Goal: Information Seeking & Learning: Understand process/instructions

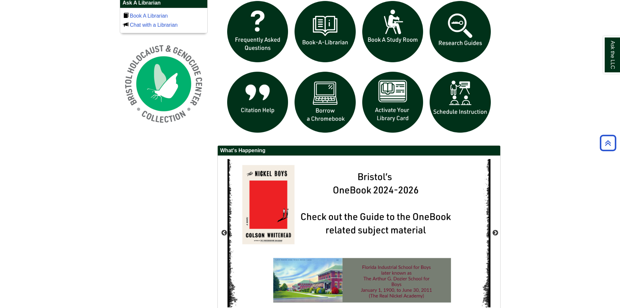
scroll to position [488, 0]
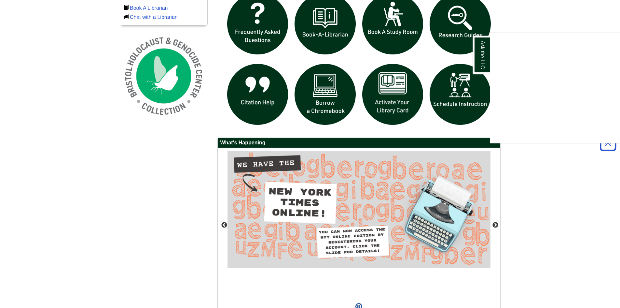
click at [323, 99] on div "Ask the LLC" at bounding box center [310, 154] width 620 height 308
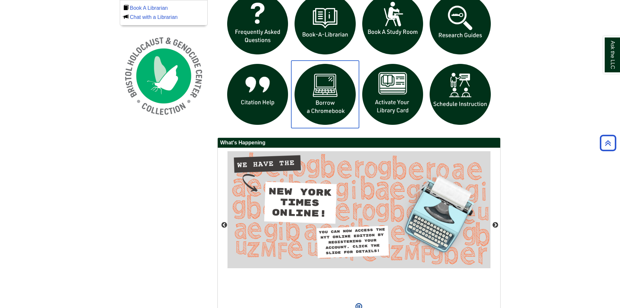
click at [324, 103] on img "slideshow" at bounding box center [325, 95] width 68 height 68
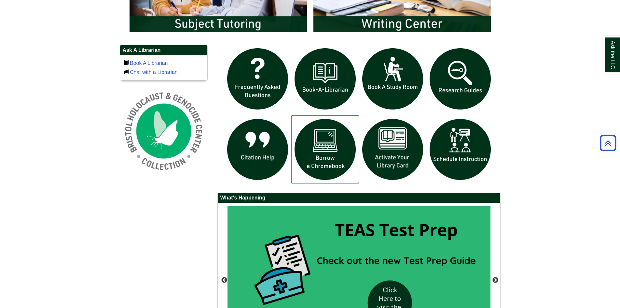
scroll to position [423, 0]
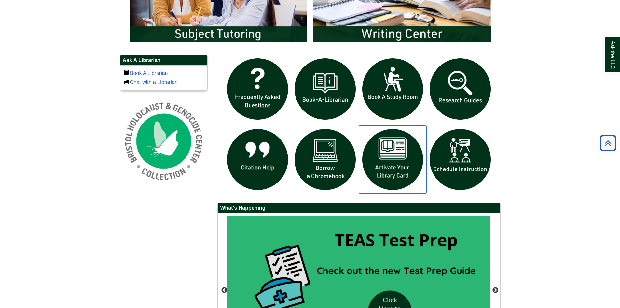
click at [396, 168] on img "slideshow" at bounding box center [393, 160] width 68 height 68
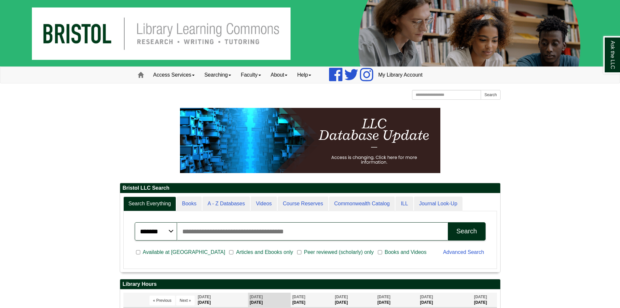
scroll to position [78, 380]
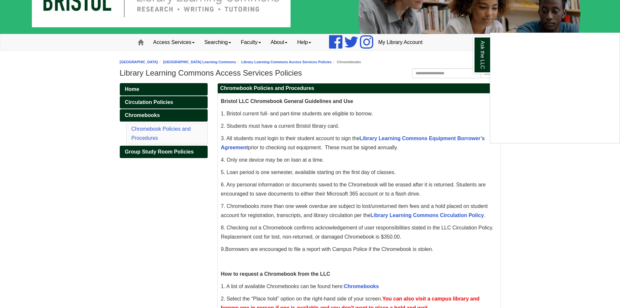
scroll to position [65, 0]
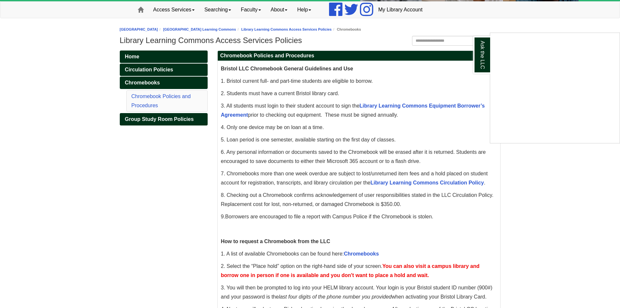
click at [462, 105] on div "Ask the LLC" at bounding box center [310, 154] width 620 height 308
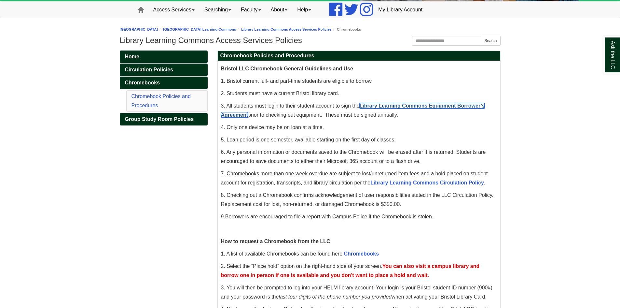
click at [455, 105] on link "Library Learning Commons Equipment Borrower’s Agreement" at bounding box center [353, 110] width 264 height 15
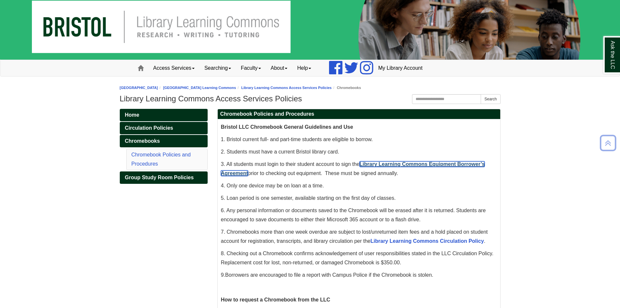
scroll to position [0, 0]
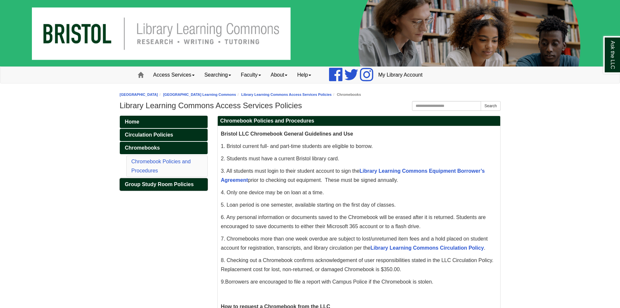
click at [155, 184] on span "Group Study Room Policies" at bounding box center [159, 184] width 69 height 6
